Goal: Information Seeking & Learning: Learn about a topic

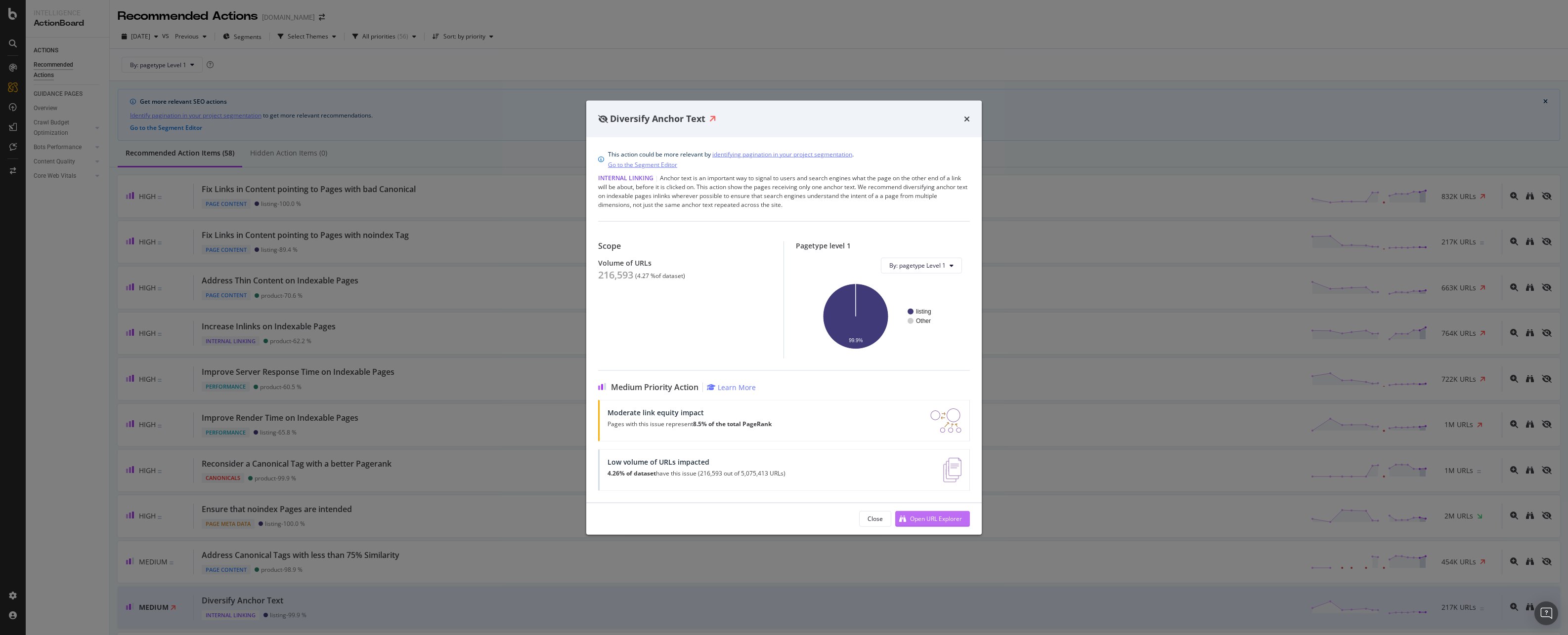
click at [939, 518] on div "Open URL Explorer" at bounding box center [936, 519] width 52 height 9
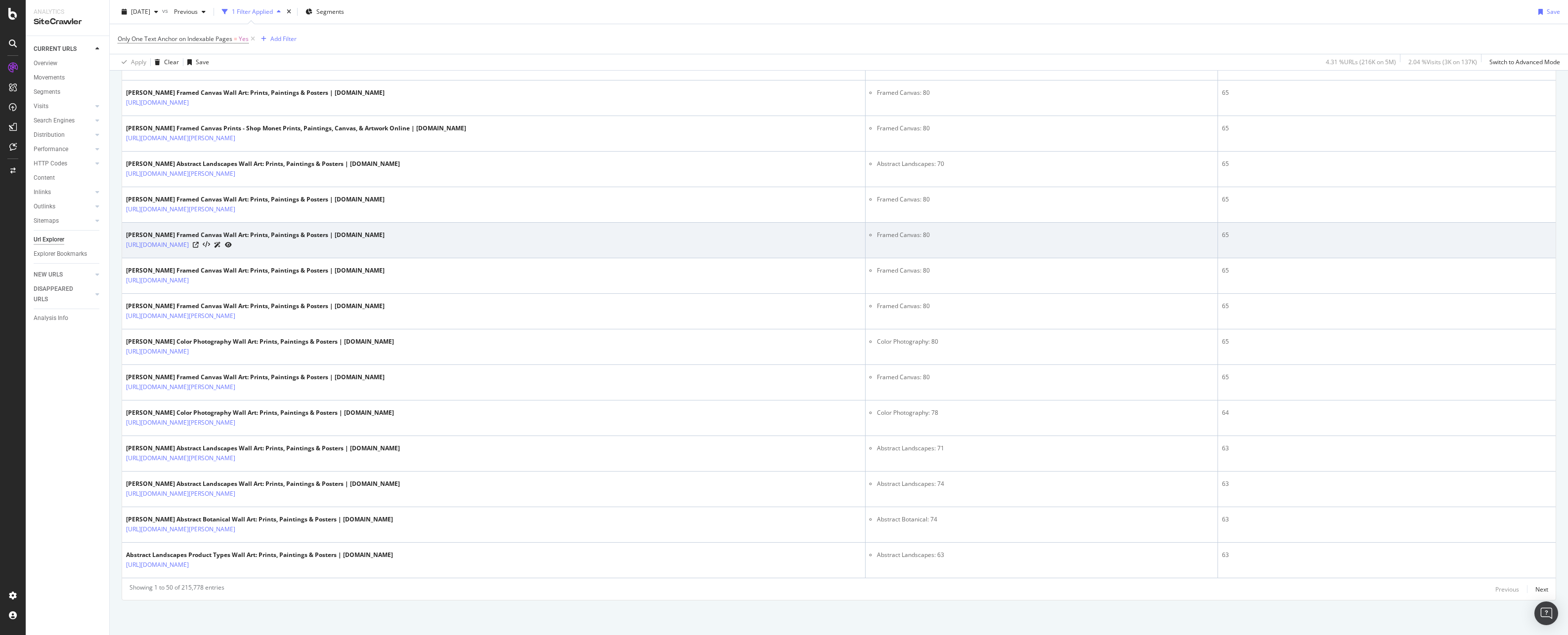
scroll to position [1595, 0]
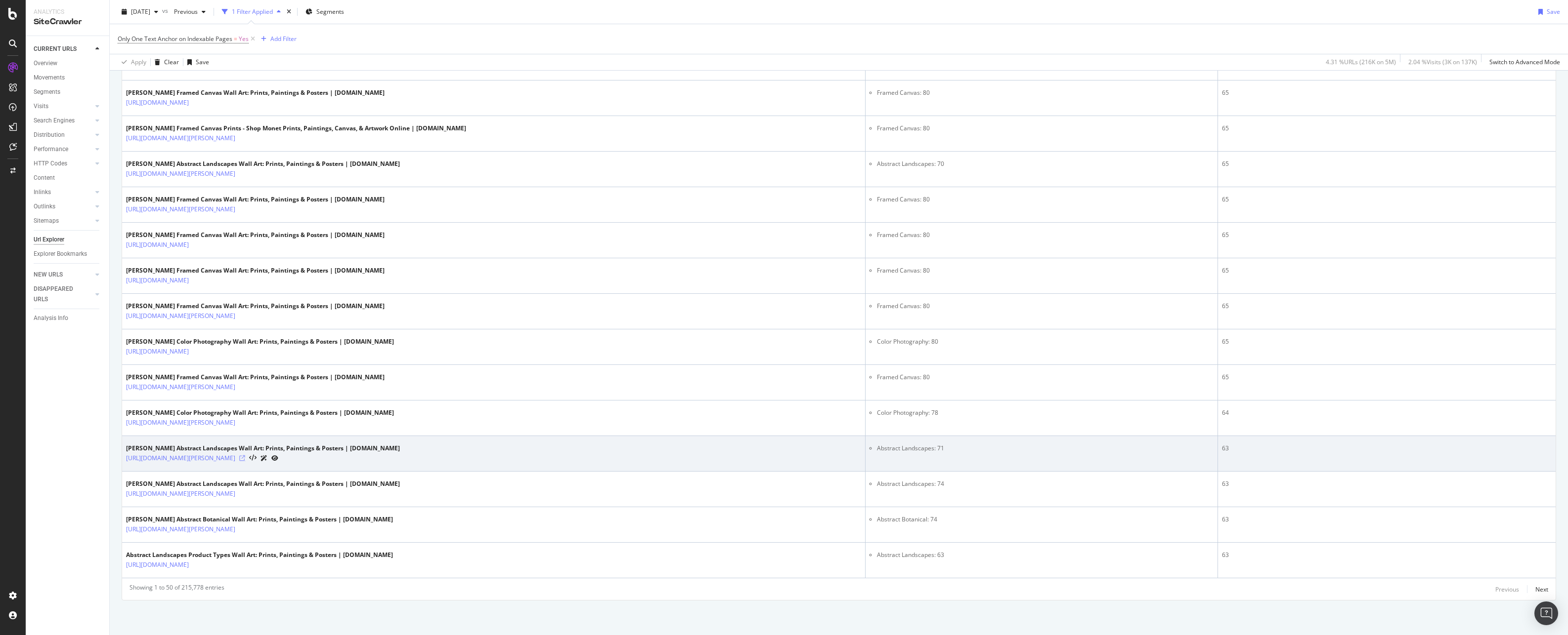
click at [245, 456] on icon at bounding box center [242, 459] width 6 height 6
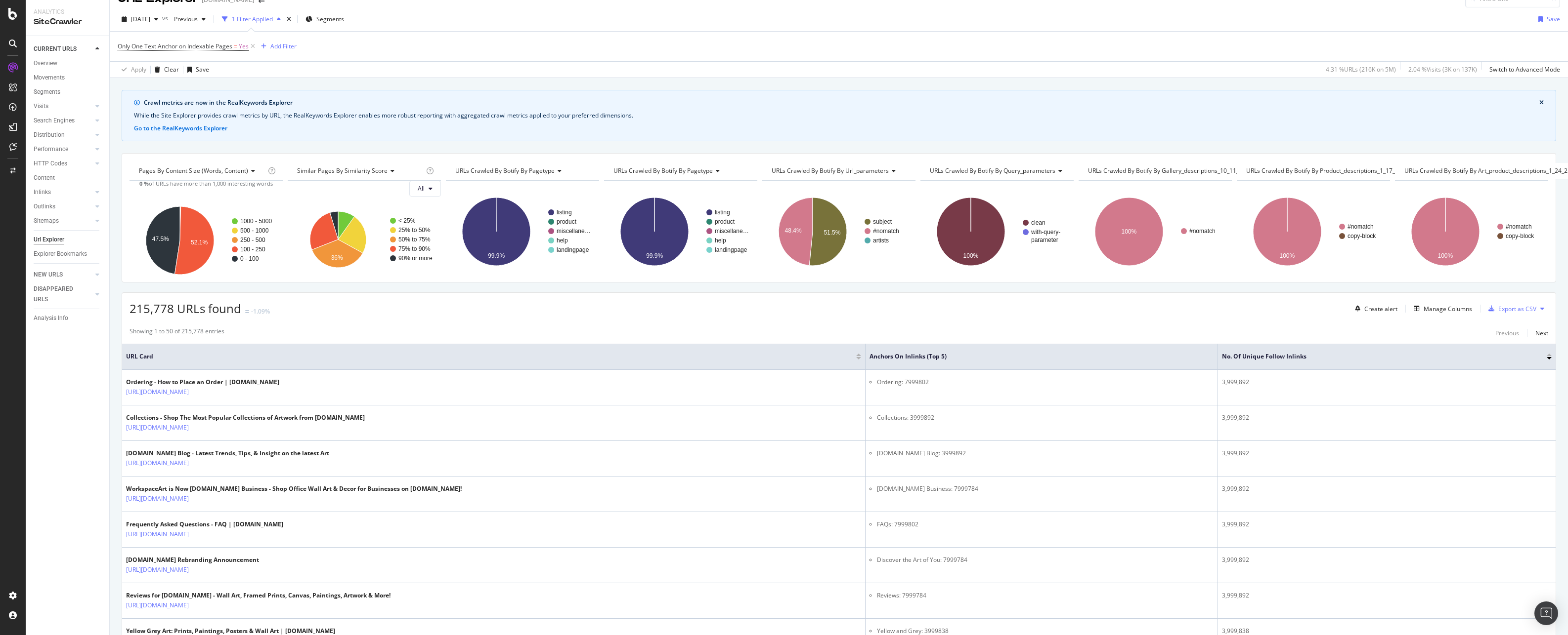
scroll to position [0, 0]
